Goal: Check status: Check status

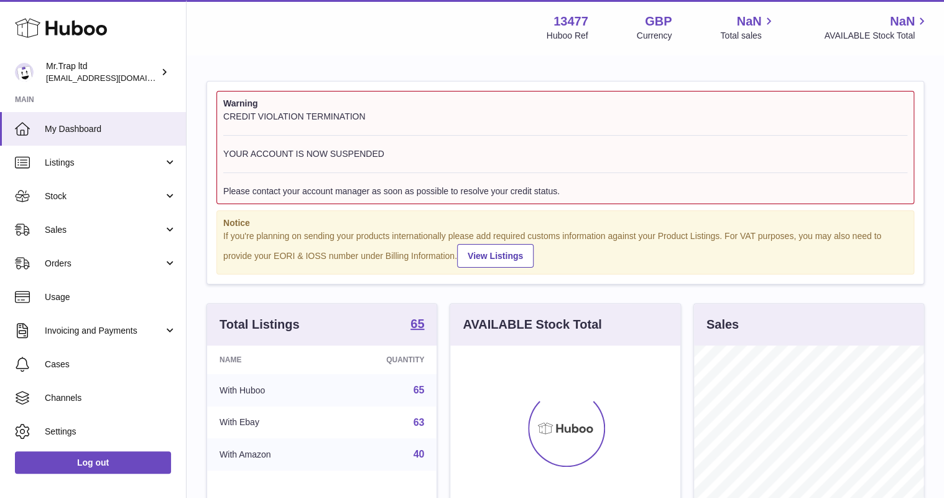
scroll to position [194, 230]
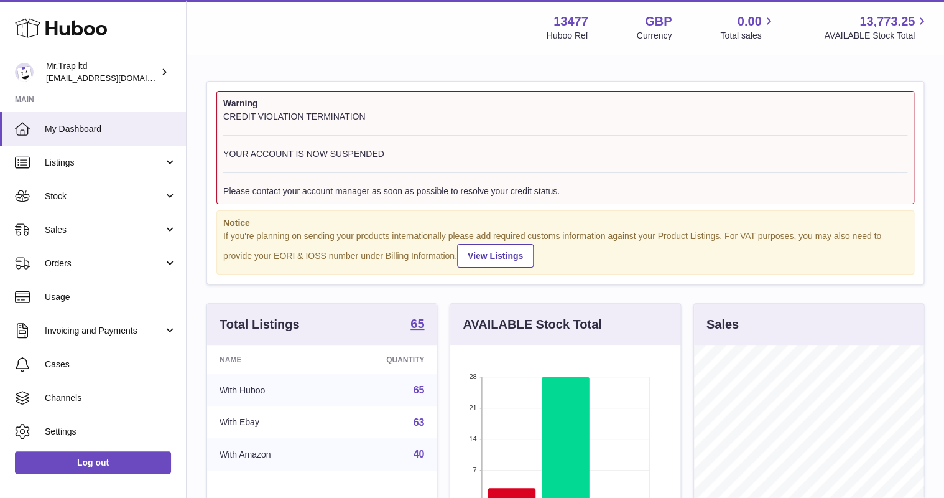
click at [86, 224] on span "Sales" at bounding box center [104, 230] width 119 height 12
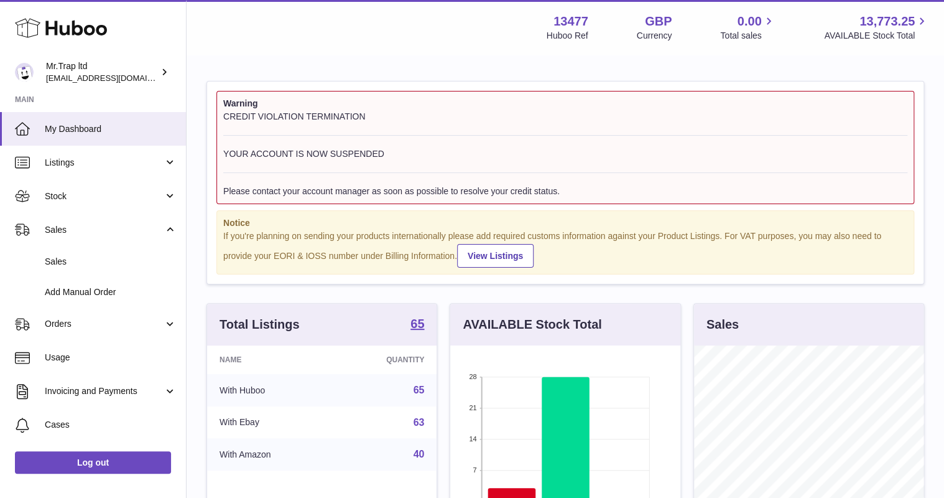
click at [92, 253] on link "Sales" at bounding box center [93, 261] width 186 height 30
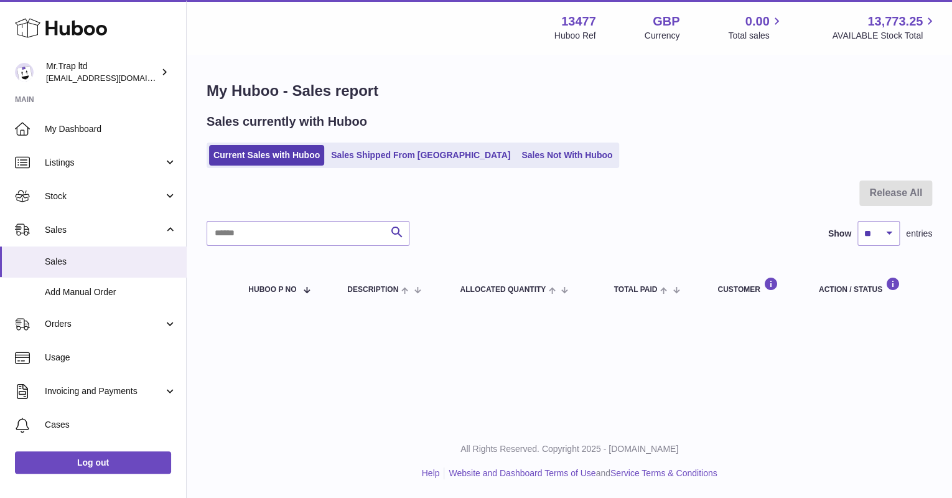
click at [524, 157] on link "Sales Not With Huboo" at bounding box center [567, 155] width 100 height 21
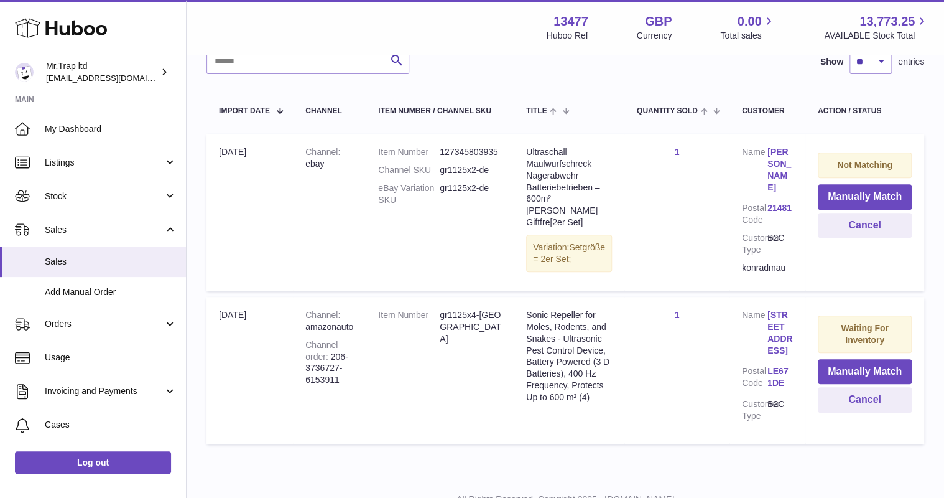
scroll to position [199, 0]
click at [842, 394] on button "Cancel" at bounding box center [865, 399] width 94 height 26
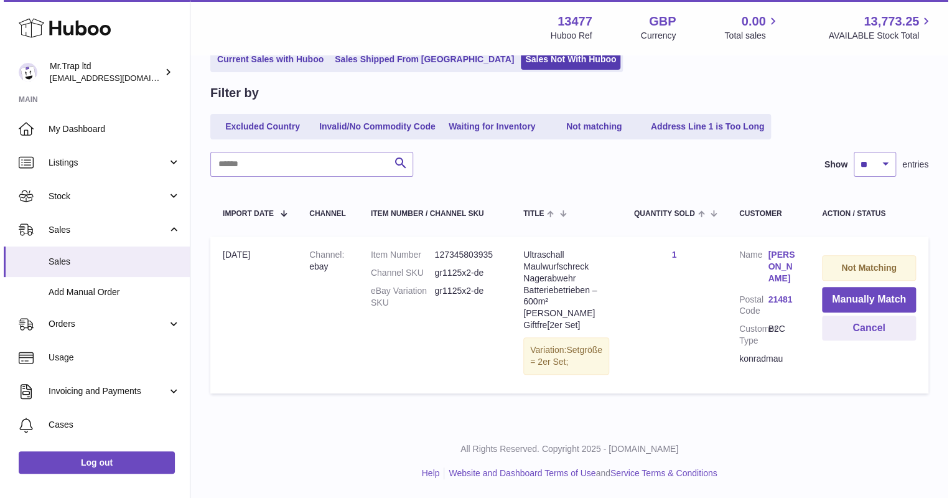
scroll to position [95, 0]
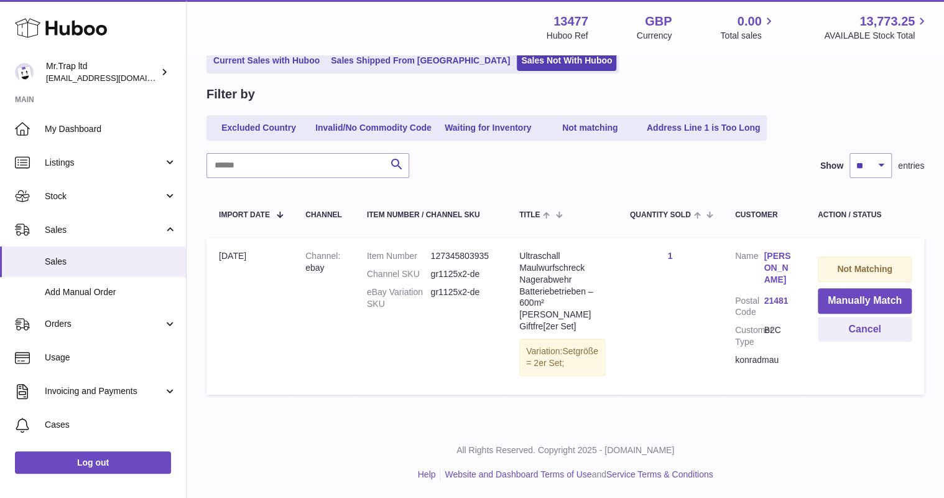
click at [776, 262] on link "[PERSON_NAME]" at bounding box center [778, 267] width 29 height 35
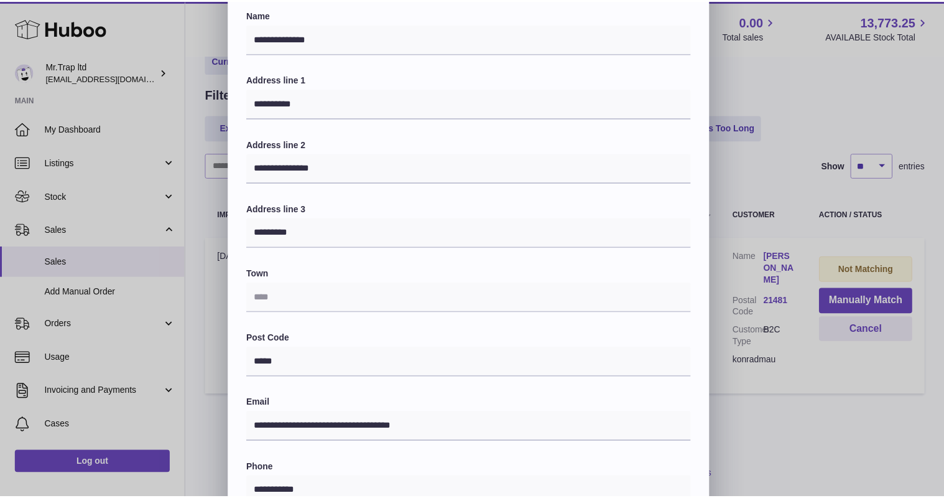
scroll to position [149, 0]
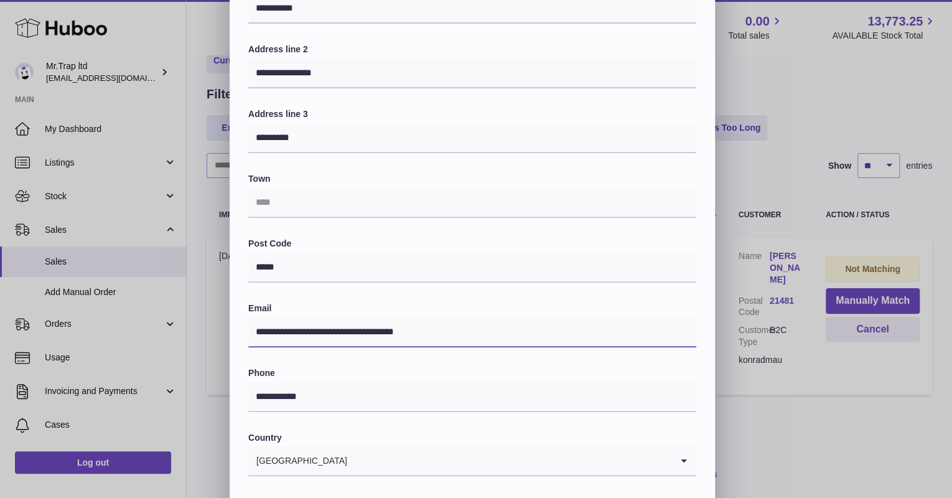
drag, startPoint x: 483, startPoint y: 338, endPoint x: 323, endPoint y: 336, distance: 159.2
click at [216, 335] on div "**********" at bounding box center [476, 224] width 952 height 746
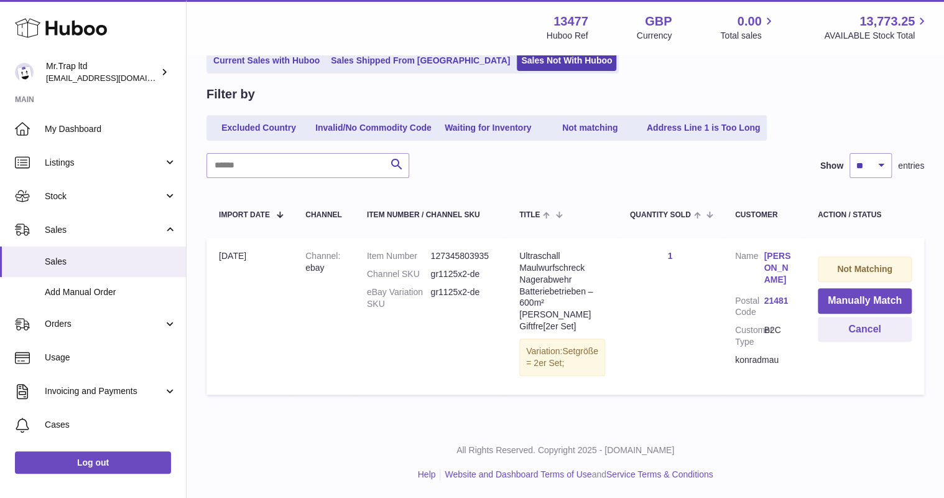
click at [746, 60] on div at bounding box center [472, 249] width 944 height 498
click at [856, 326] on button "Cancel" at bounding box center [865, 330] width 94 height 26
